Goal: Obtain resource: Obtain resource

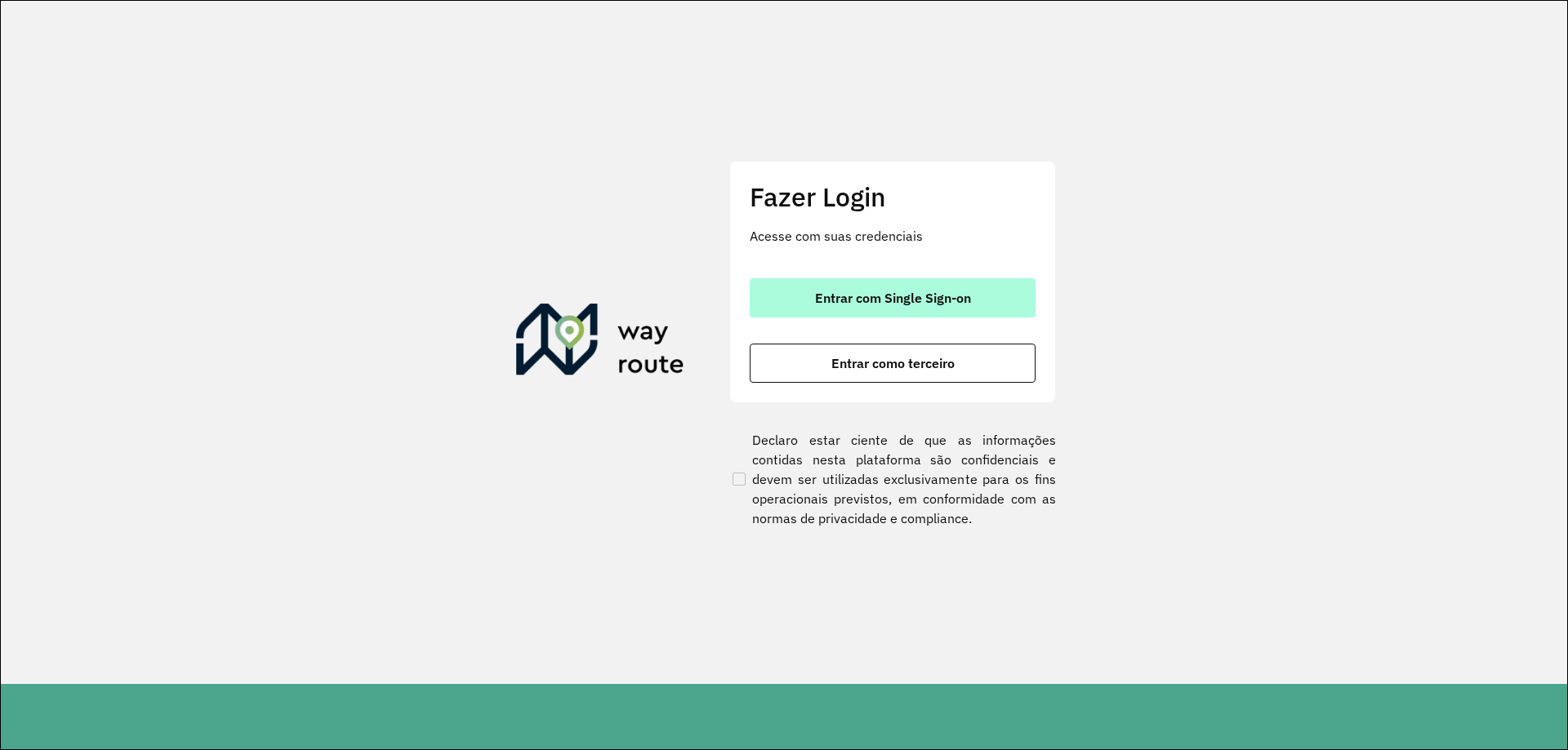
click at [965, 288] on button "Entrar com Single Sign-on" at bounding box center [892, 298] width 286 height 40
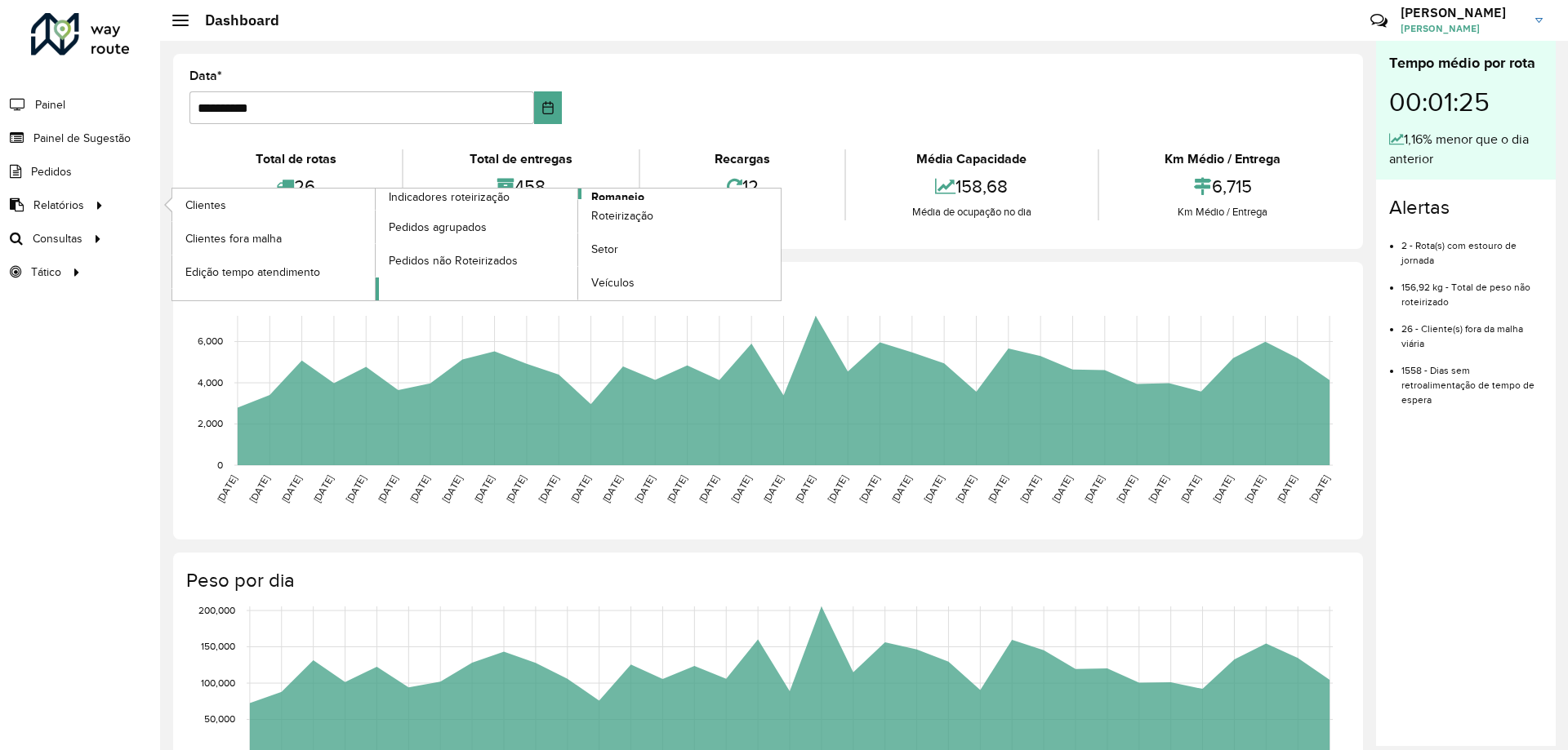
click at [628, 191] on span "Romaneio" at bounding box center [618, 197] width 53 height 17
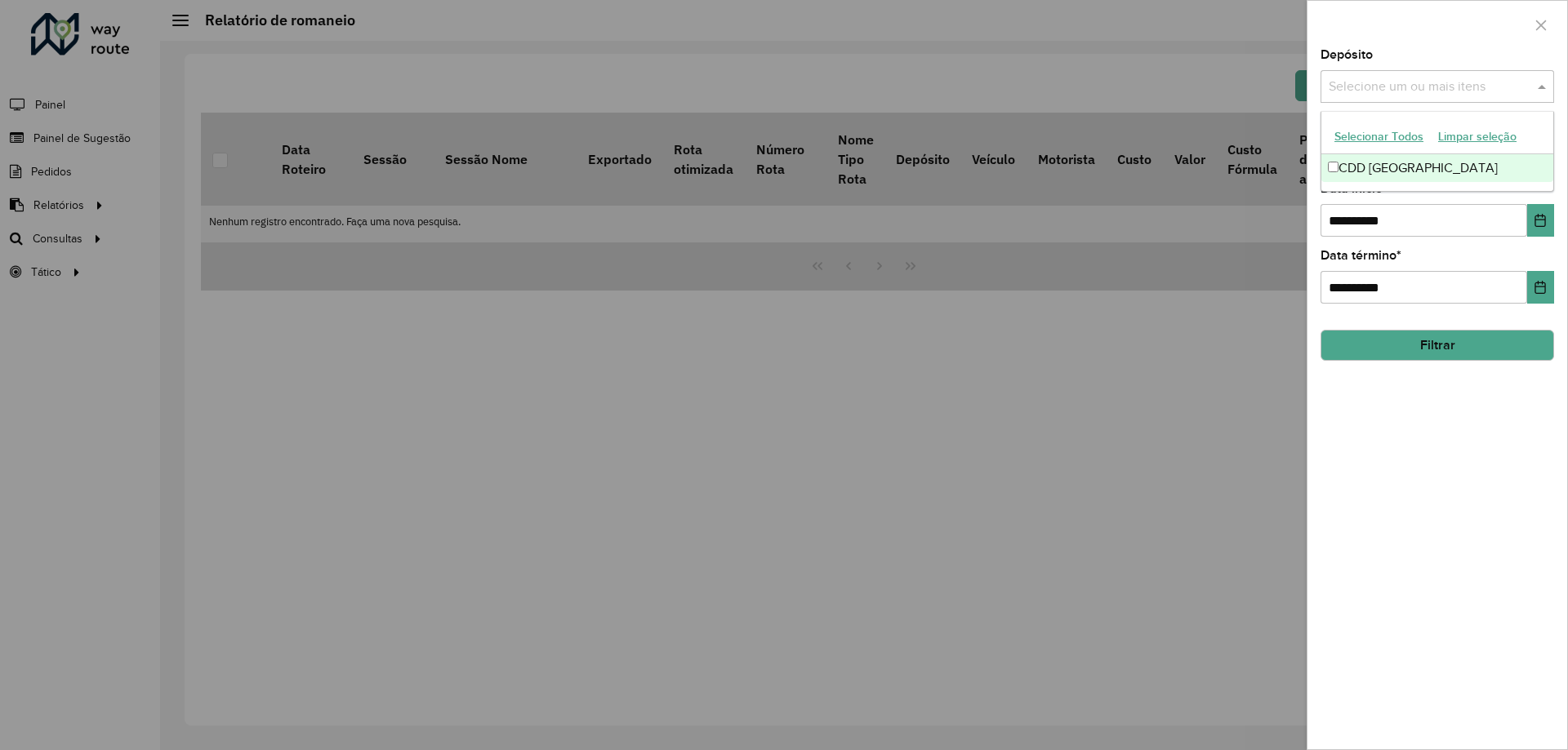
click at [1364, 87] on input "text" at bounding box center [1429, 87] width 209 height 20
click at [1348, 170] on div "CDD Petropolis" at bounding box center [1437, 168] width 232 height 27
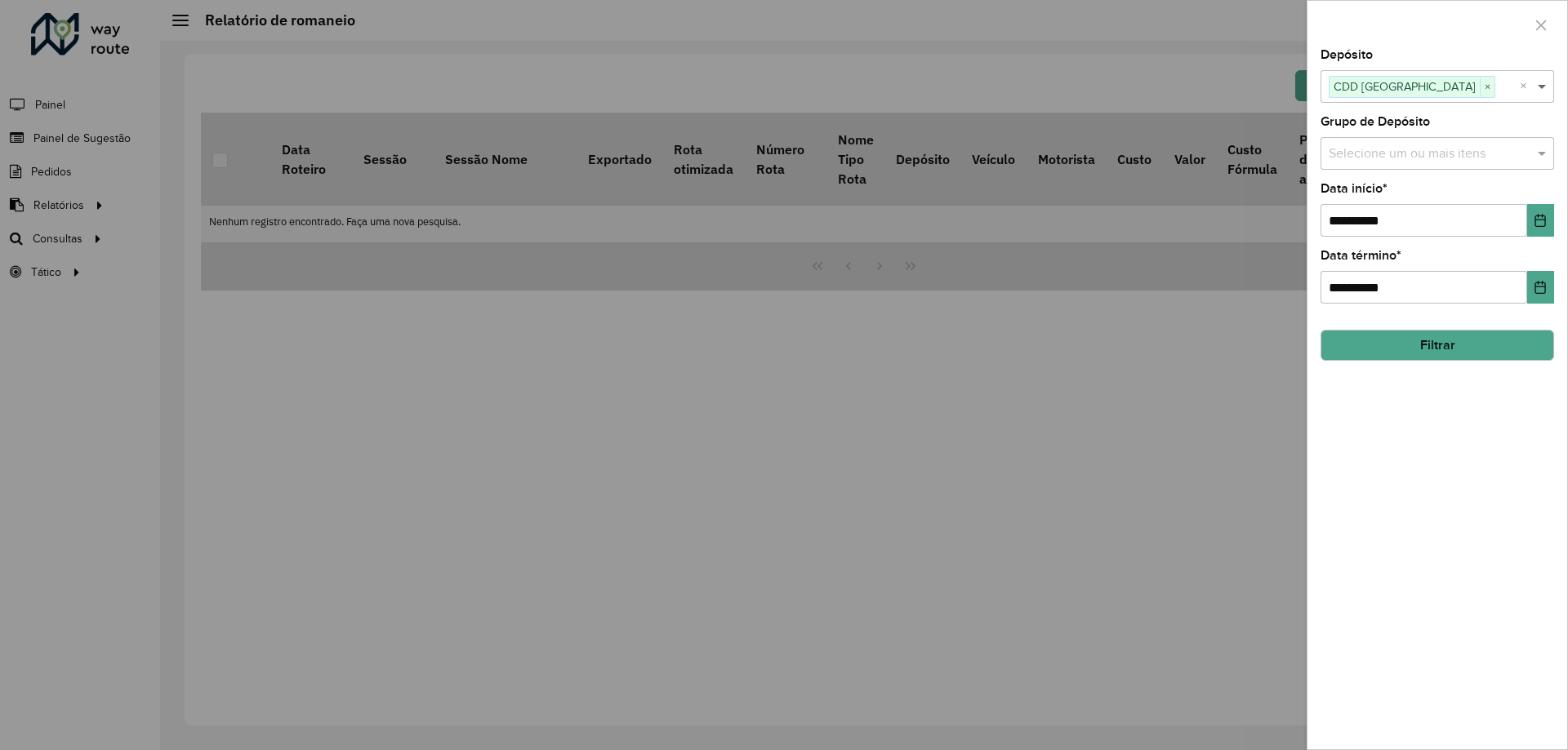
click at [1534, 89] on span at bounding box center [1544, 86] width 21 height 20
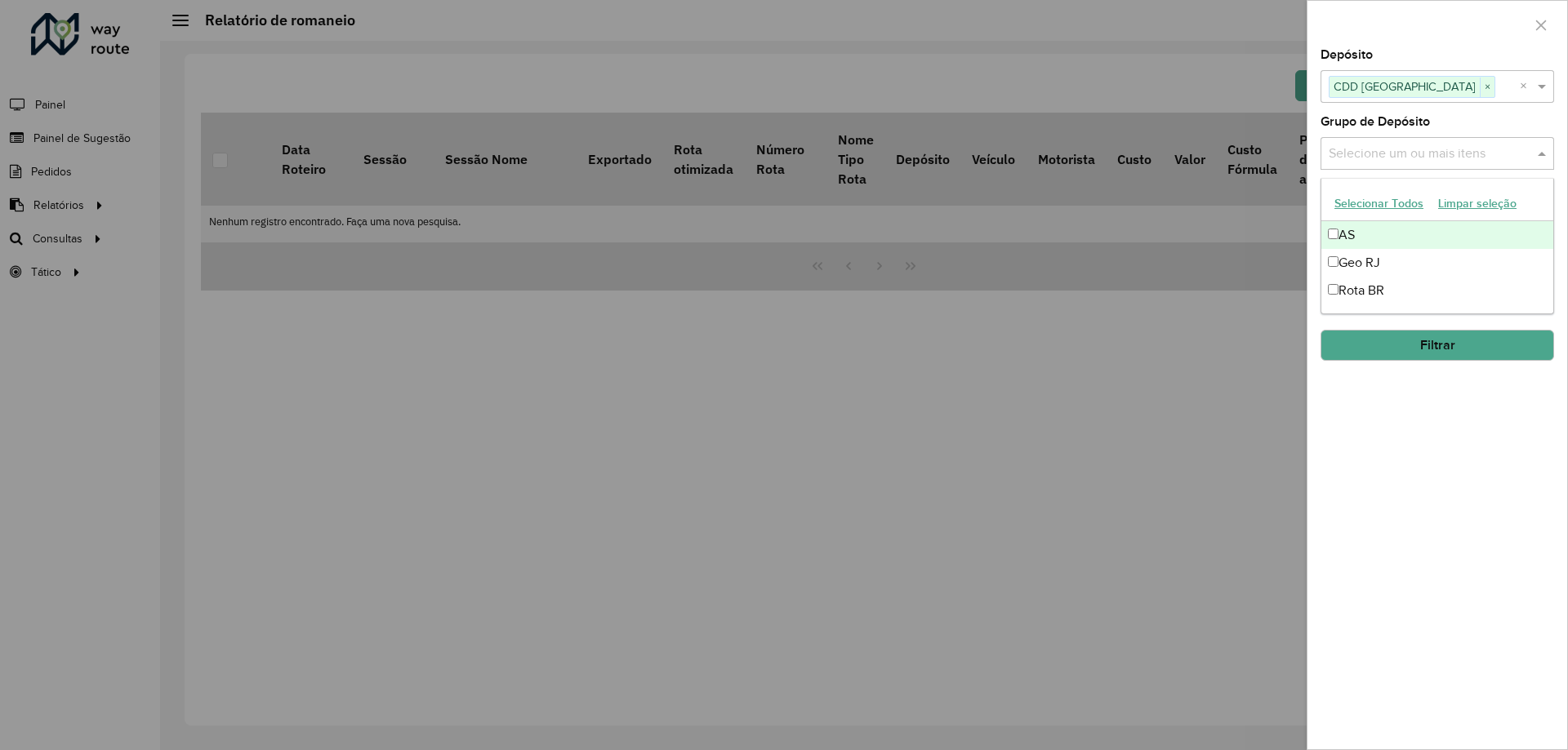
drag, startPoint x: 1444, startPoint y: 156, endPoint x: 1434, endPoint y: 161, distance: 11.2
click at [1443, 157] on input "text" at bounding box center [1429, 154] width 209 height 20
click at [1367, 252] on div "Geo RJ" at bounding box center [1437, 263] width 232 height 27
click at [1550, 156] on span at bounding box center [1544, 153] width 21 height 20
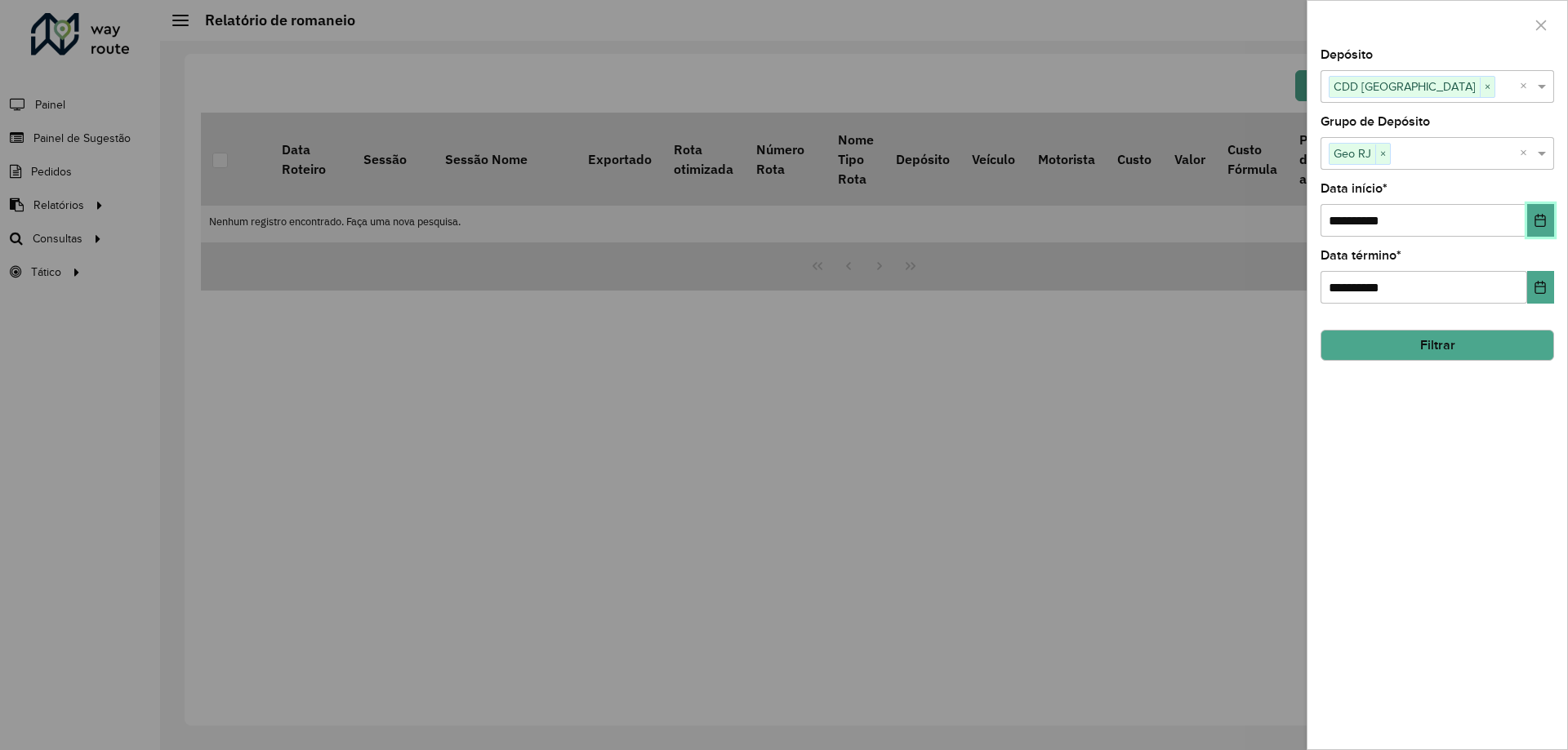
click at [1544, 214] on icon "Choose Date" at bounding box center [1540, 220] width 13 height 13
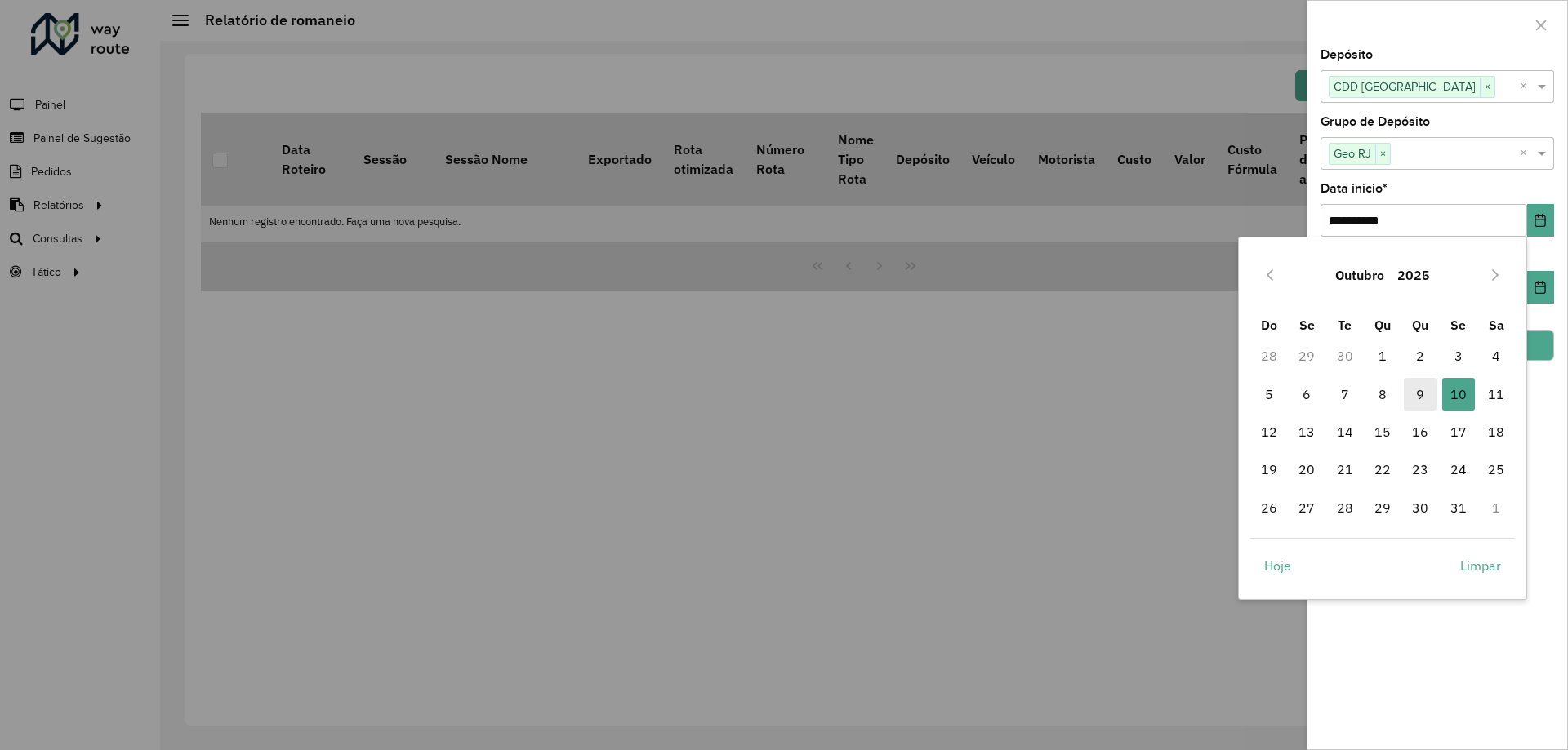
click at [1424, 392] on span "9" at bounding box center [1420, 394] width 33 height 33
type input "**********"
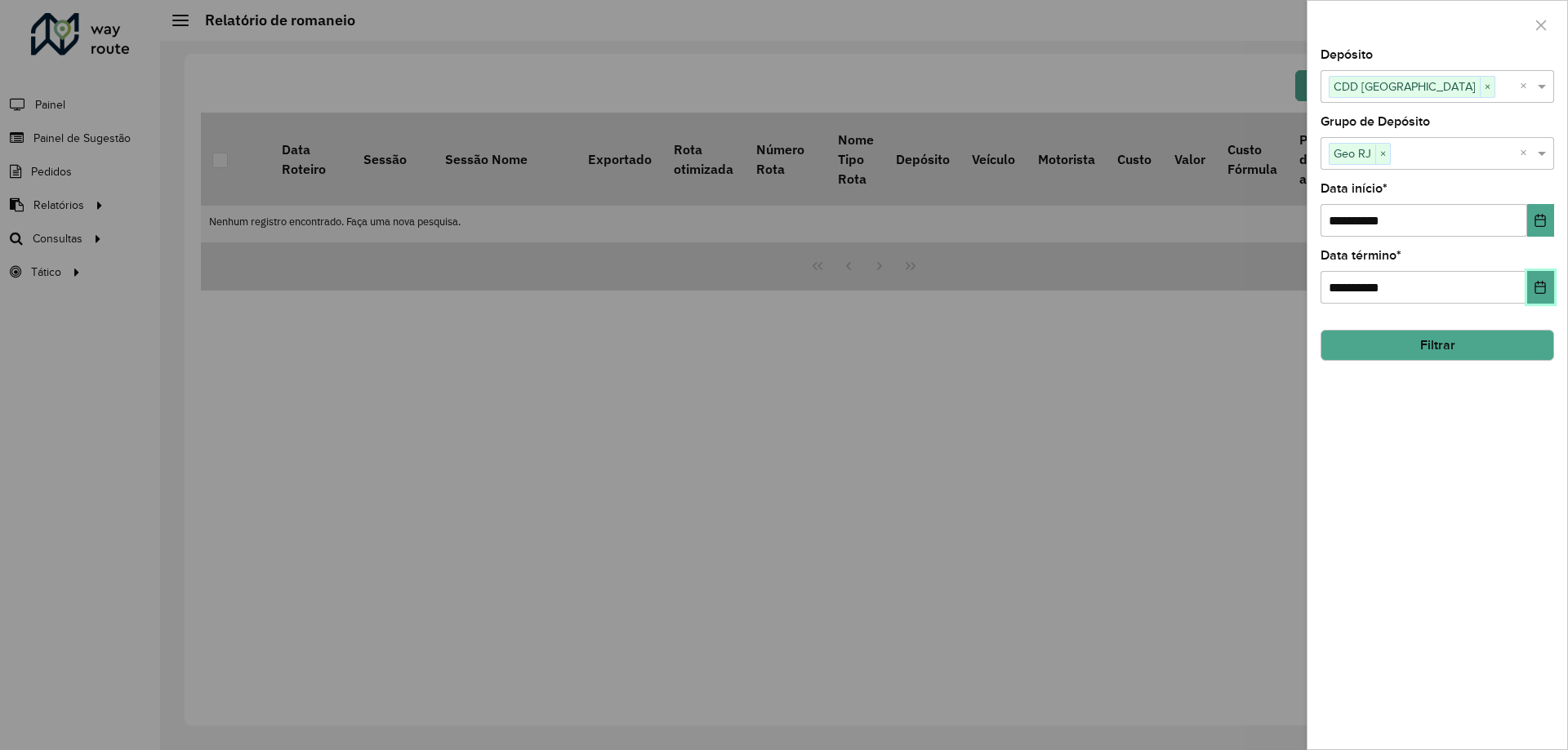
click at [1544, 280] on button "Choose Date" at bounding box center [1540, 287] width 27 height 33
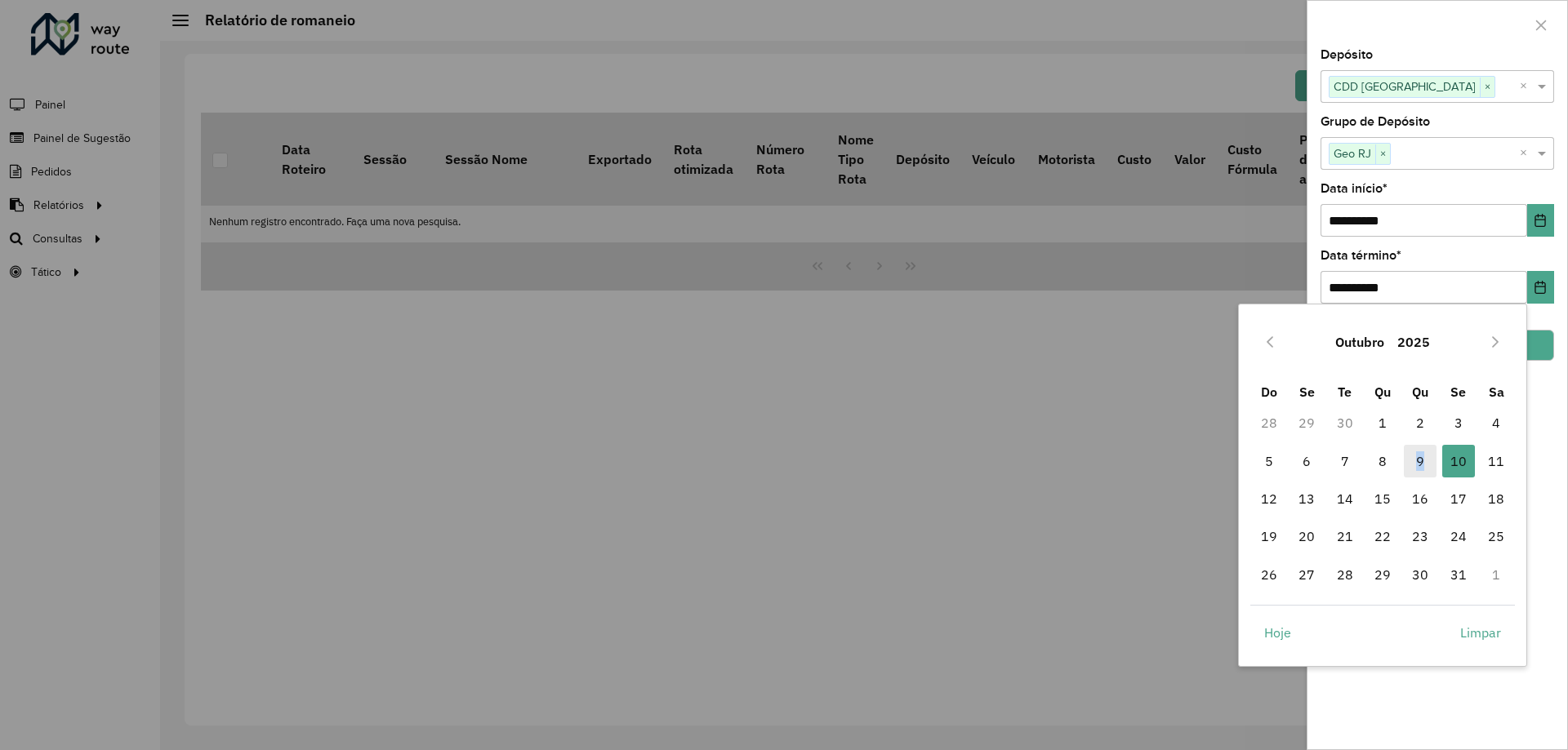
drag, startPoint x: 1420, startPoint y: 444, endPoint x: 1416, endPoint y: 462, distance: 18.4
click at [1417, 460] on td "9" at bounding box center [1420, 461] width 38 height 38
click at [1416, 462] on span "9" at bounding box center [1420, 461] width 33 height 33
type input "**********"
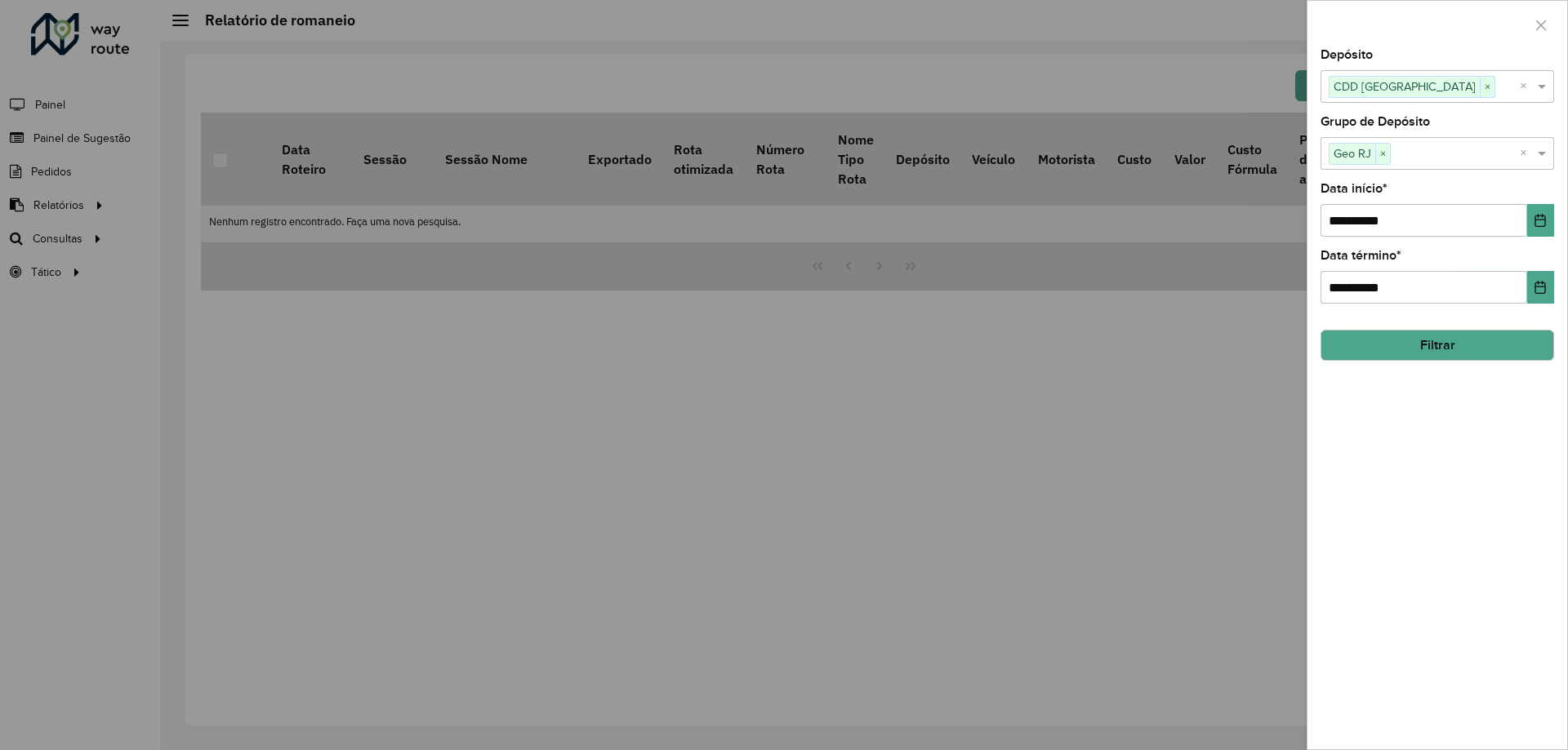
click at [1427, 345] on button "Filtrar" at bounding box center [1437, 345] width 234 height 31
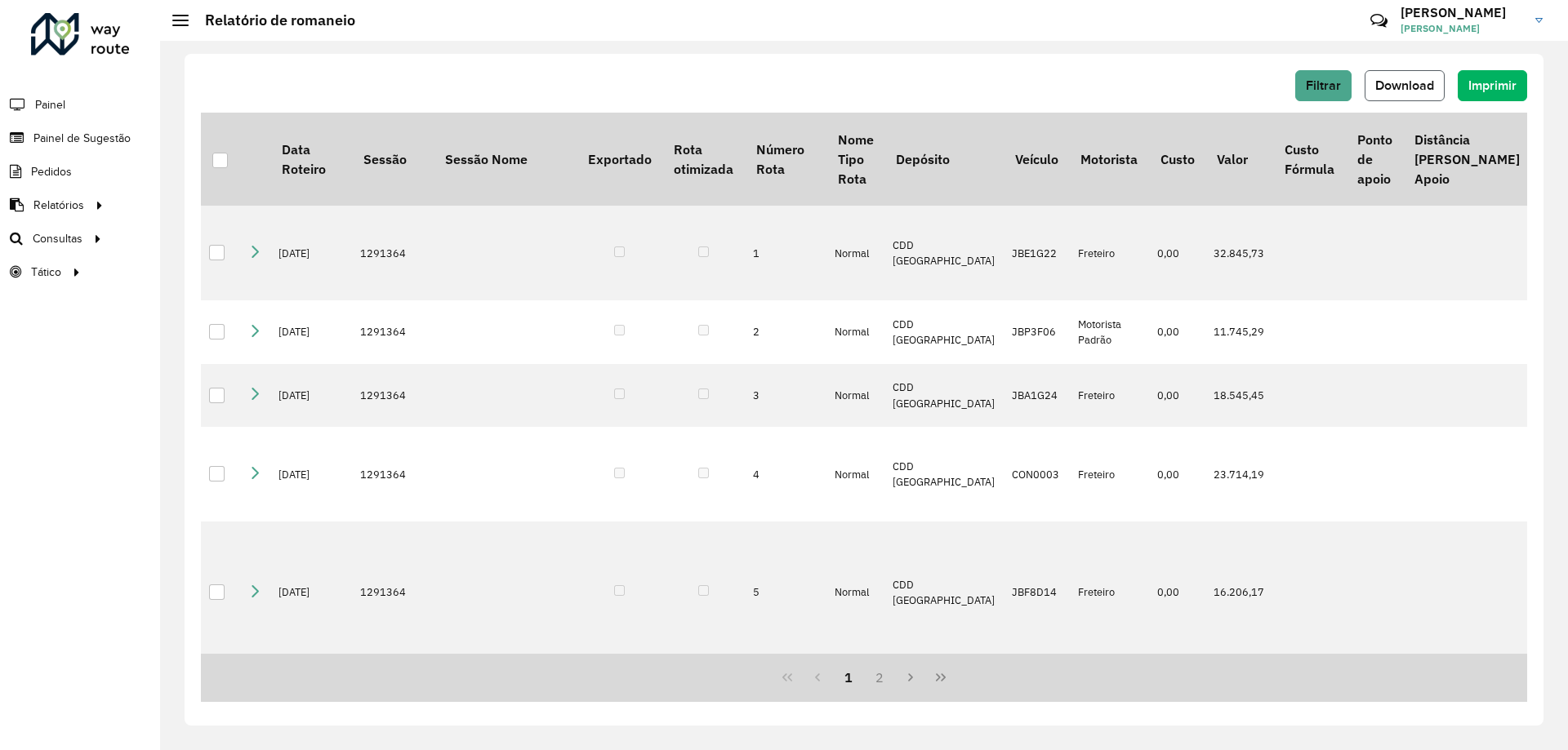
click at [1412, 83] on span "Download" at bounding box center [1405, 85] width 58 height 14
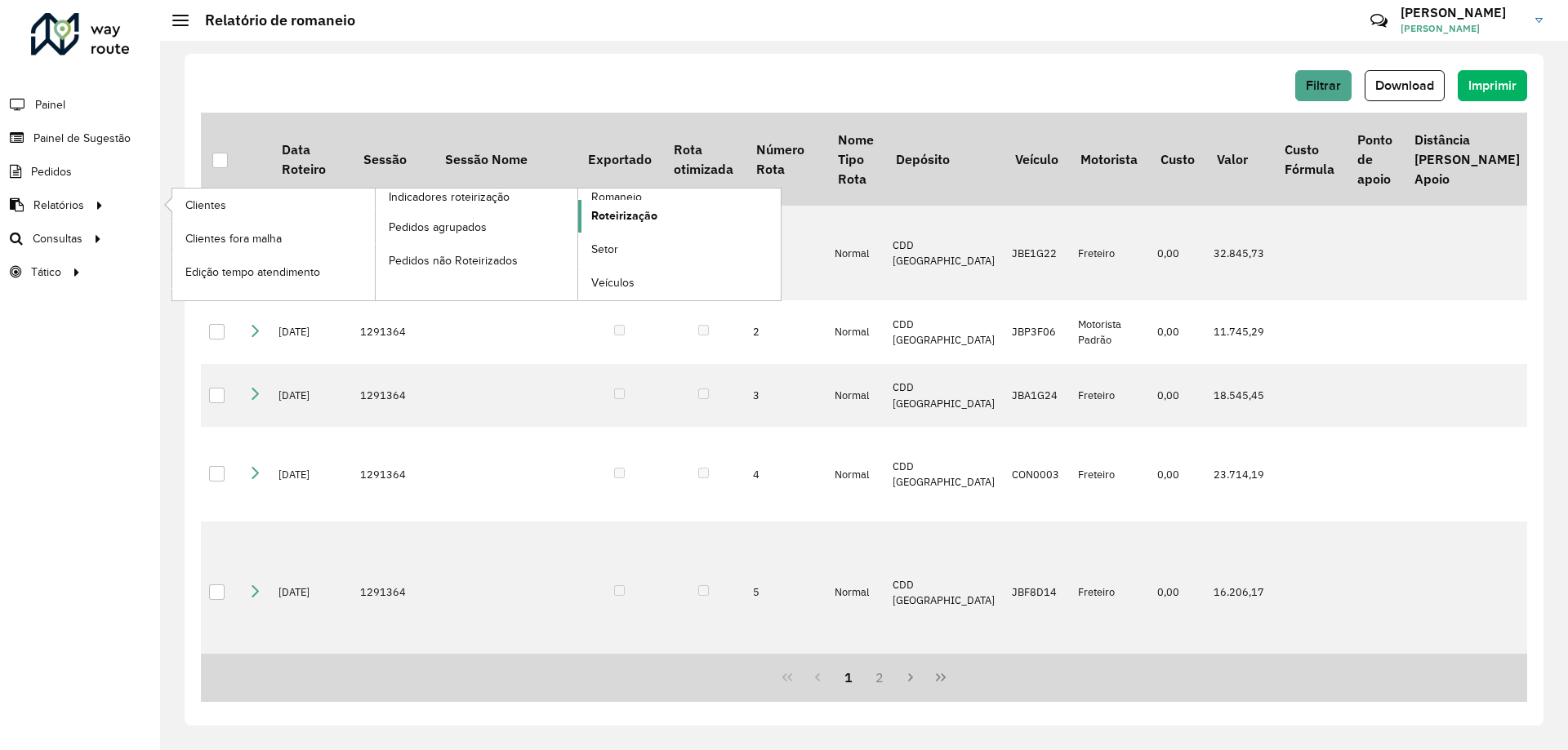
click at [634, 213] on span "Roteirização" at bounding box center [624, 216] width 66 height 17
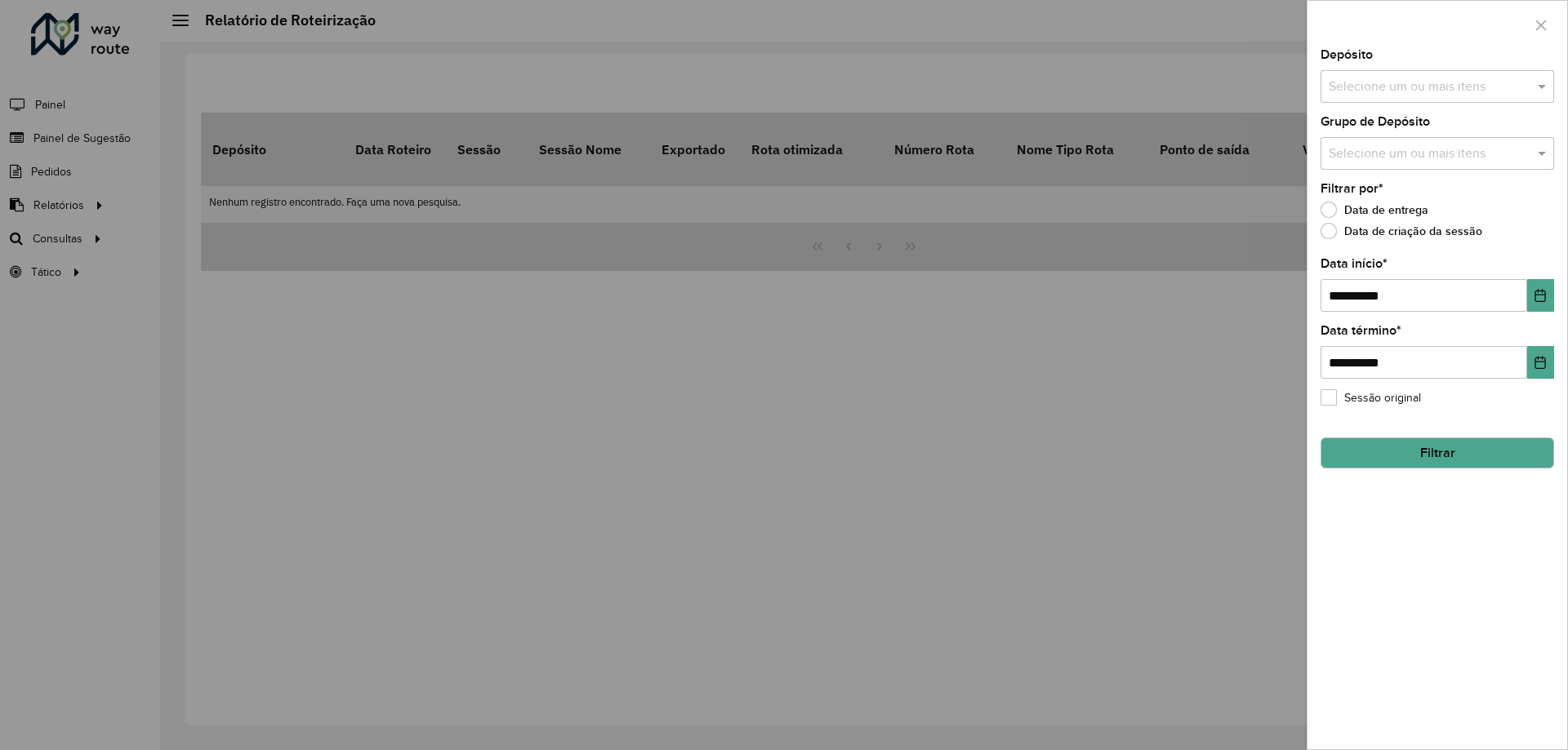
click at [1418, 102] on div "Selecione um ou mais itens" at bounding box center [1437, 87] width 234 height 33
click at [1362, 156] on div "CDD Petropolis" at bounding box center [1437, 168] width 232 height 27
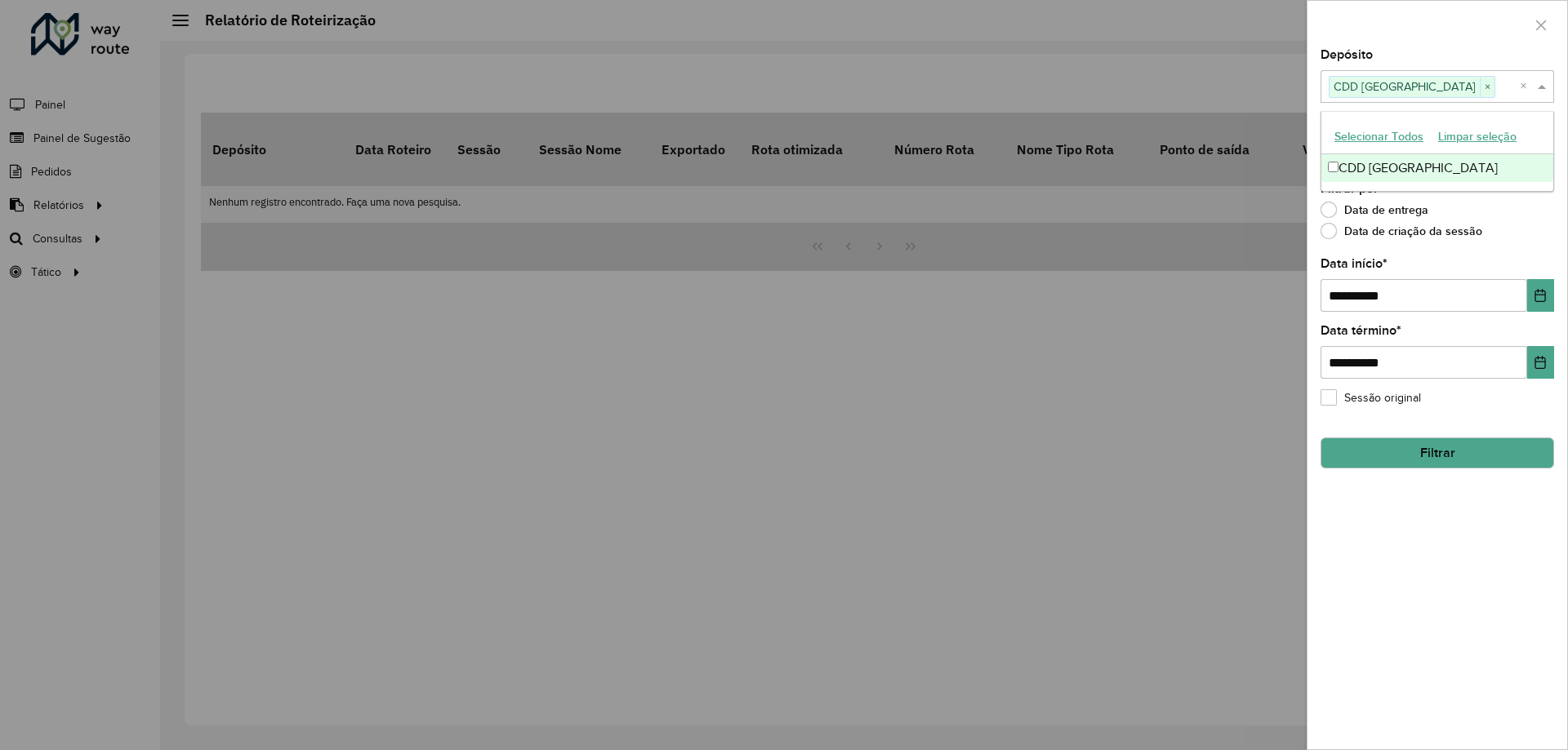
click at [1553, 95] on div "**********" at bounding box center [1437, 399] width 260 height 700
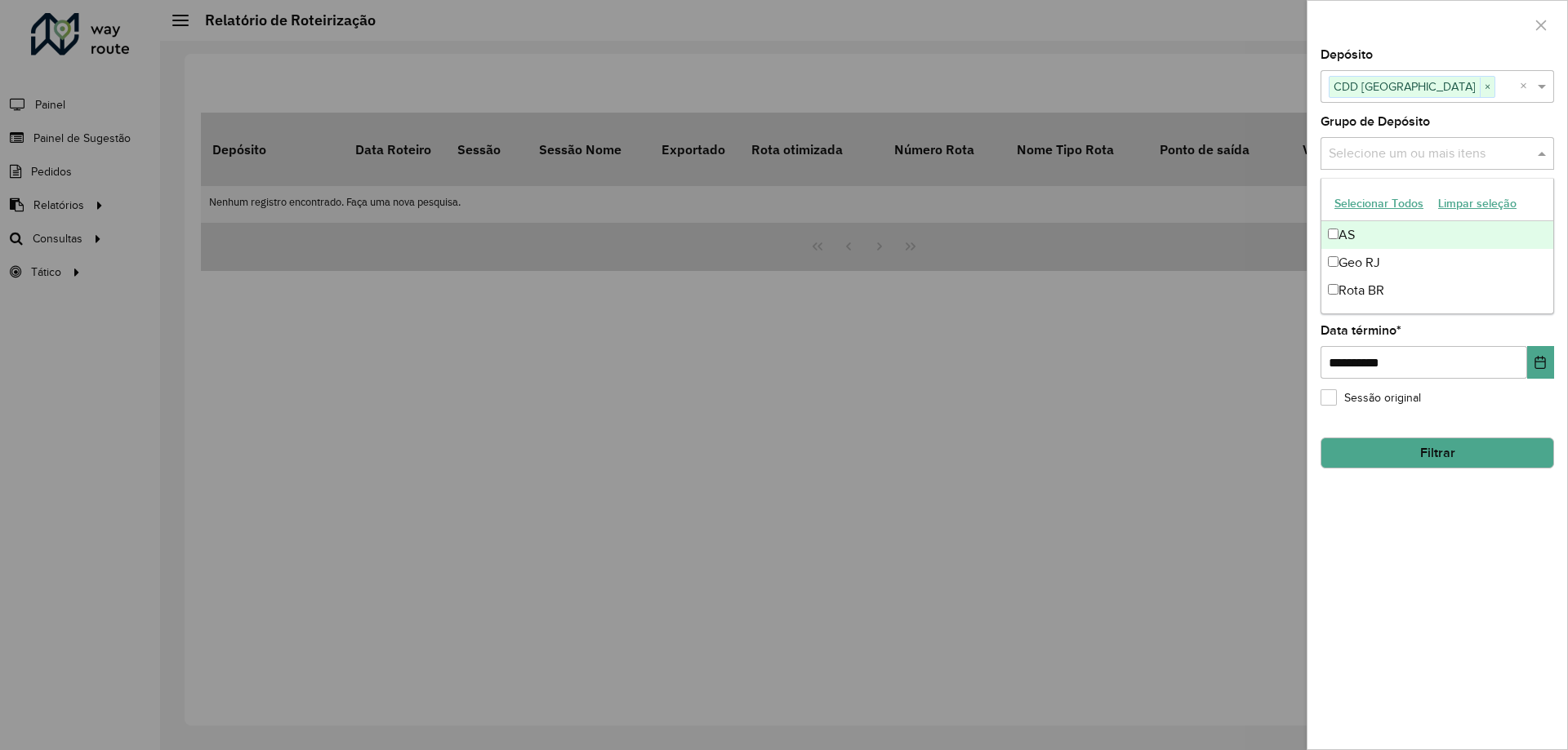
click at [1510, 144] on input "text" at bounding box center [1429, 154] width 209 height 20
click at [1357, 258] on div "Geo RJ" at bounding box center [1437, 263] width 232 height 27
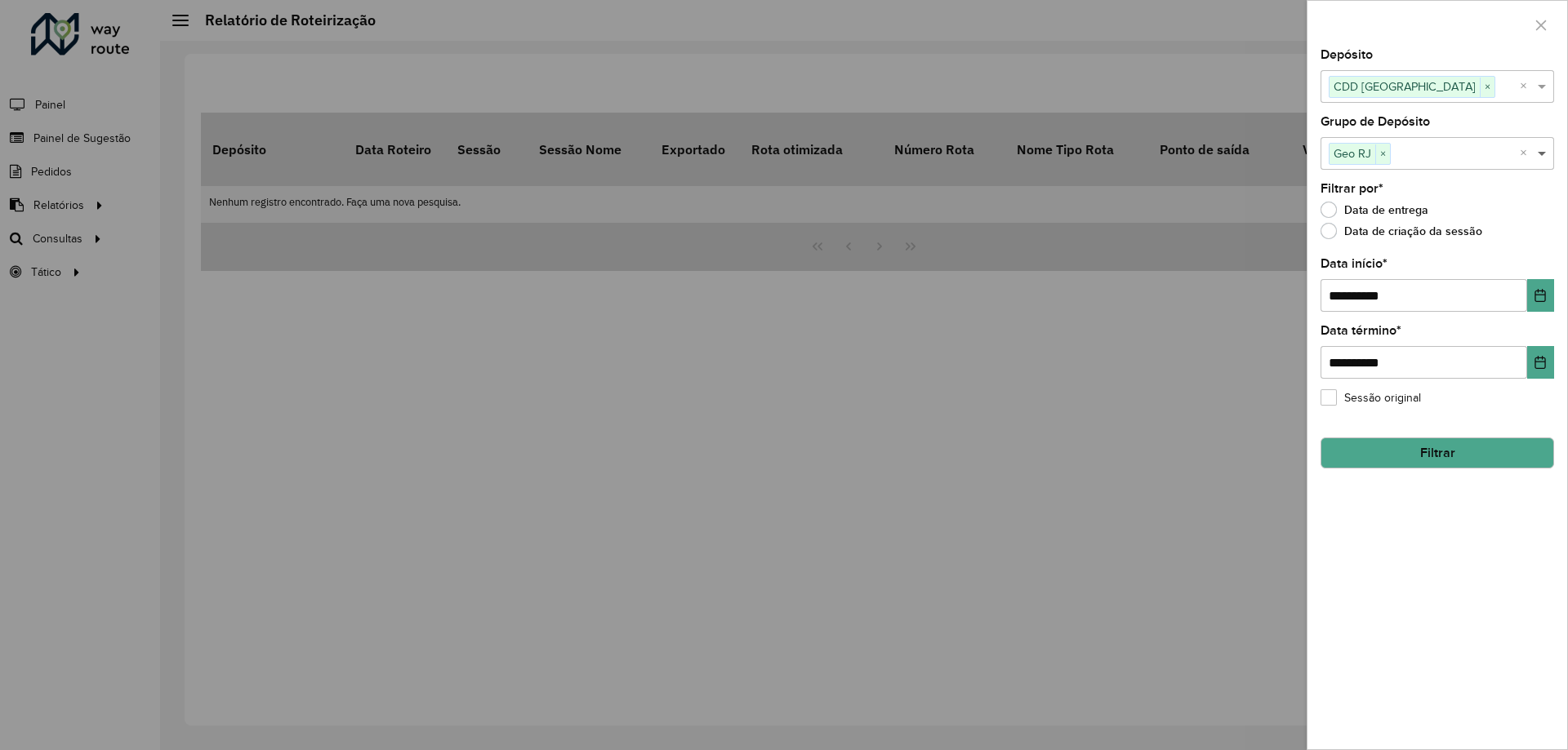
click at [1534, 156] on span at bounding box center [1544, 153] width 21 height 20
click at [1464, 448] on button "Filtrar" at bounding box center [1437, 453] width 234 height 31
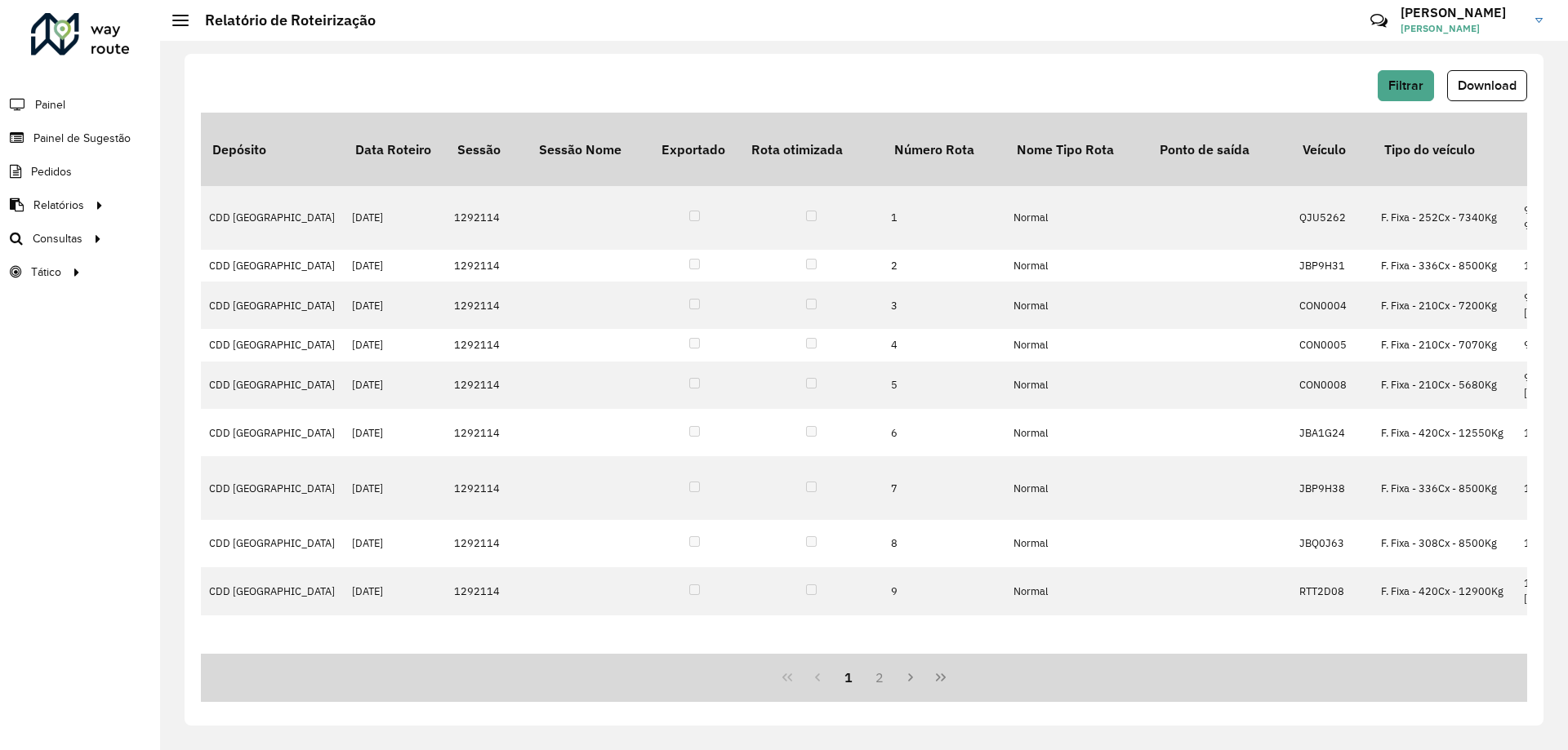
click at [1511, 92] on button "Download" at bounding box center [1487, 86] width 80 height 31
